Goal: Navigation & Orientation: Find specific page/section

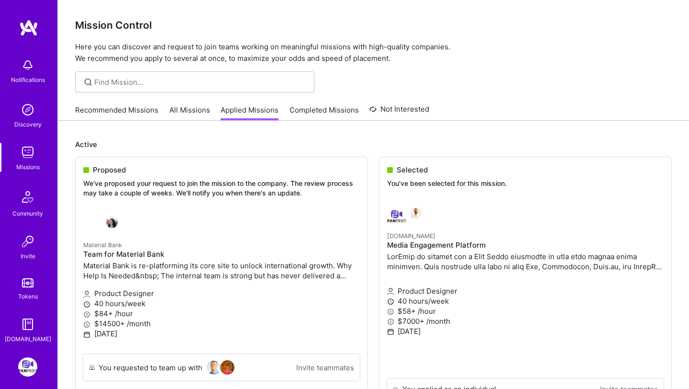
scroll to position [39, 0]
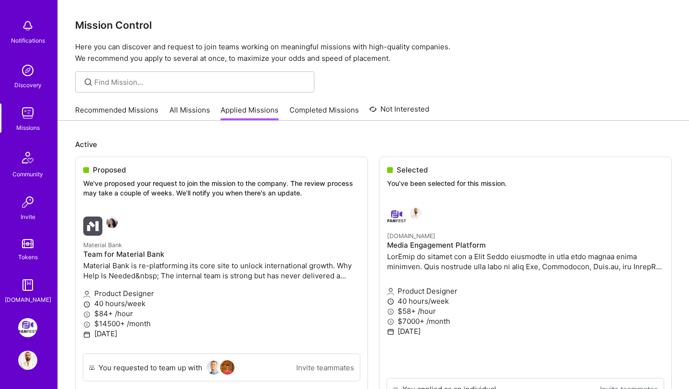
click at [132, 110] on link "Recommended Missions" at bounding box center [116, 113] width 83 height 16
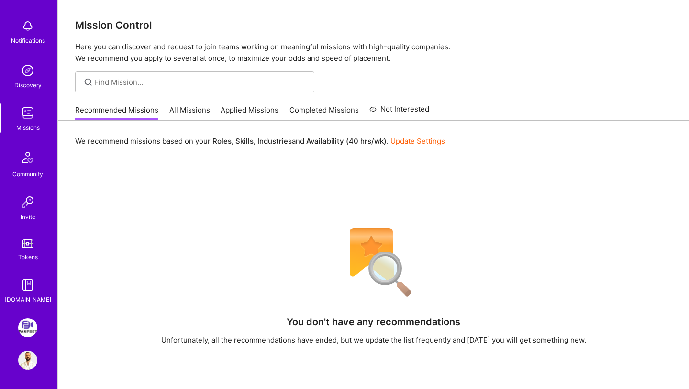
click at [178, 109] on link "All Missions" at bounding box center [189, 113] width 41 height 16
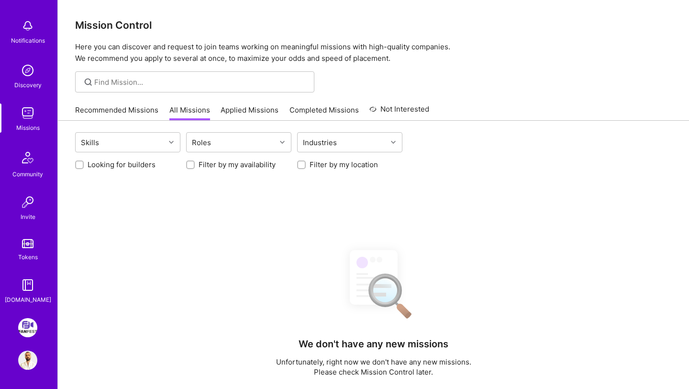
click at [139, 114] on link "Recommended Missions" at bounding box center [116, 113] width 83 height 16
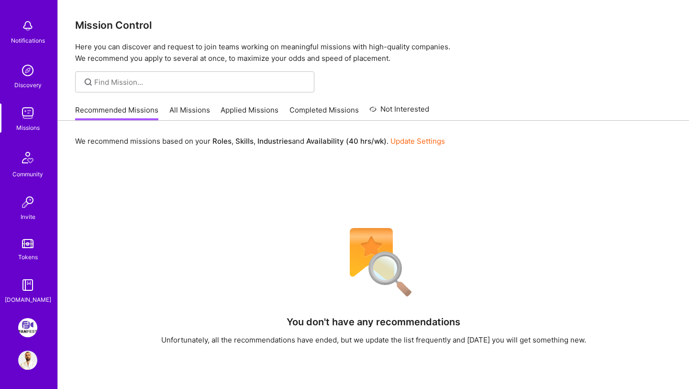
click at [187, 116] on link "All Missions" at bounding box center [189, 113] width 41 height 16
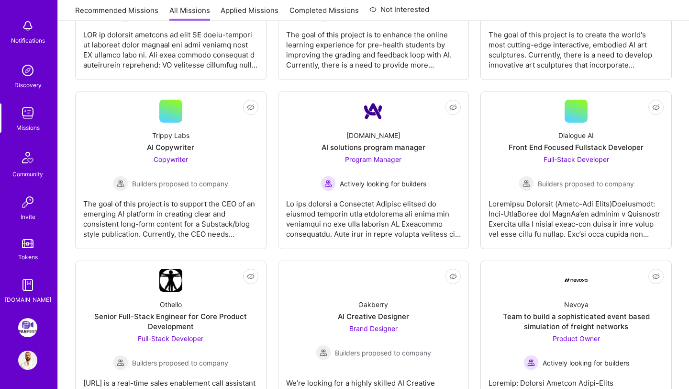
scroll to position [430, 0]
